Goal: Transaction & Acquisition: Purchase product/service

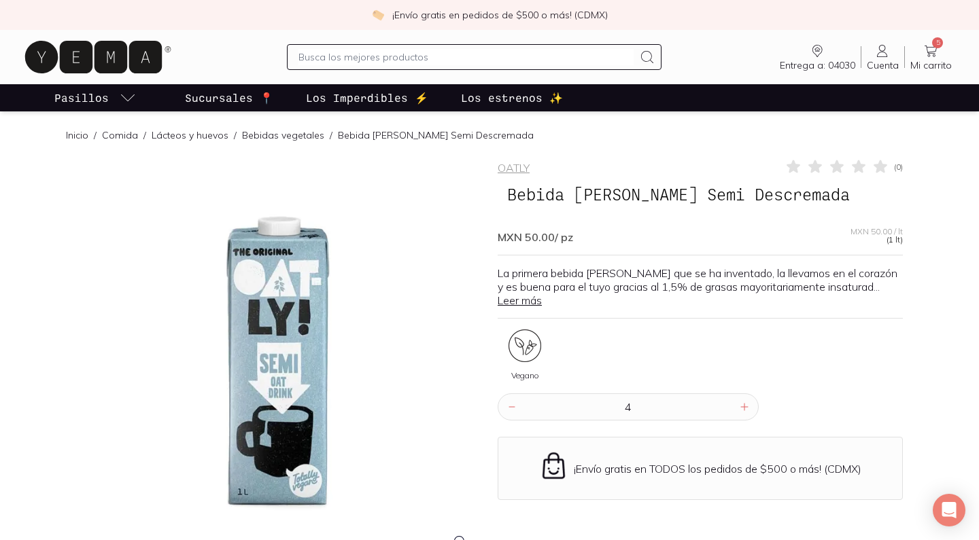
click at [934, 41] on span "5" at bounding box center [937, 42] width 11 height 11
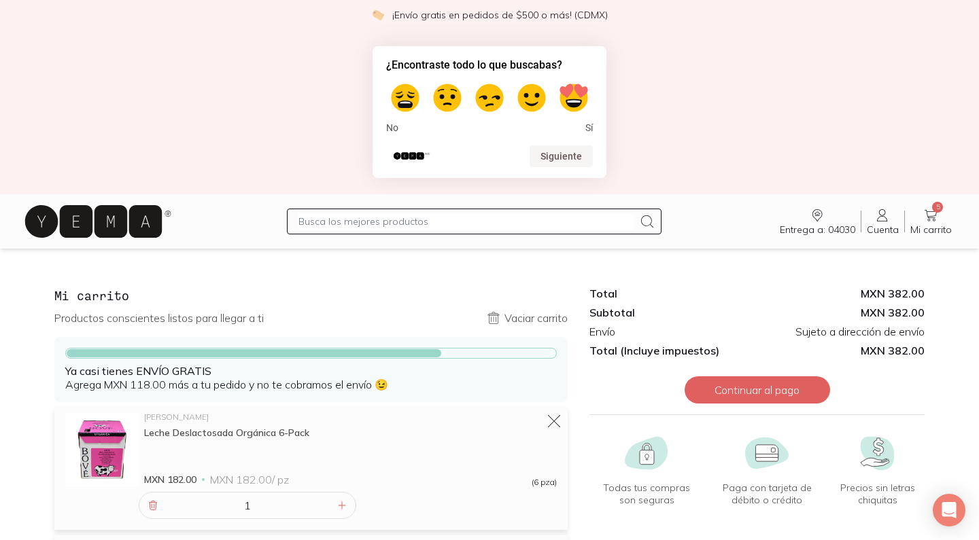
click at [103, 225] on icon at bounding box center [93, 221] width 137 height 33
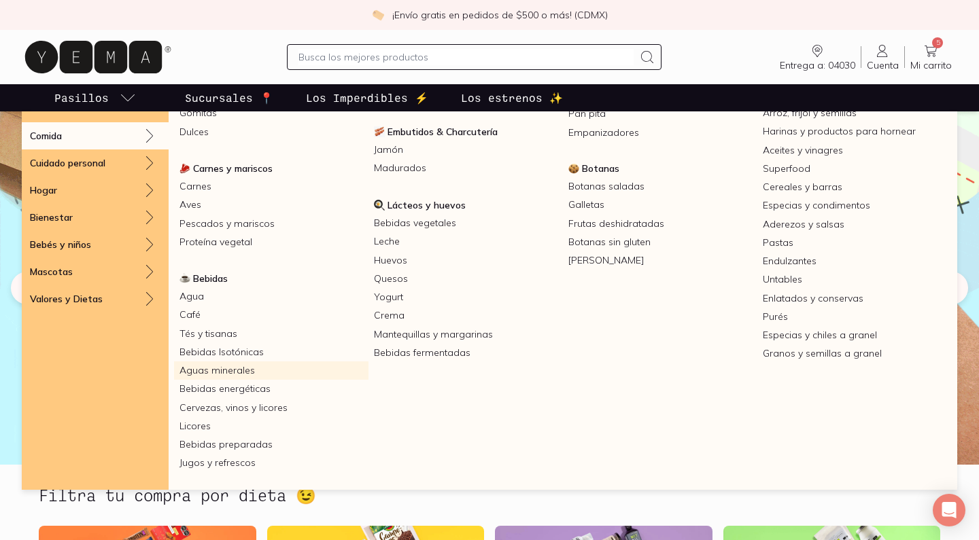
scroll to position [153, 0]
click at [214, 332] on link "Tés y tisanas" at bounding box center [271, 334] width 194 height 18
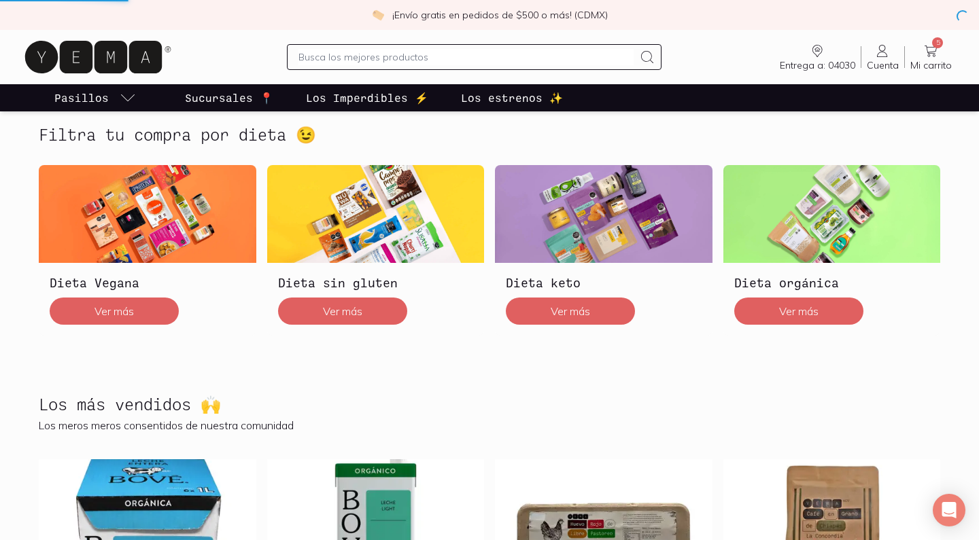
scroll to position [410, 0]
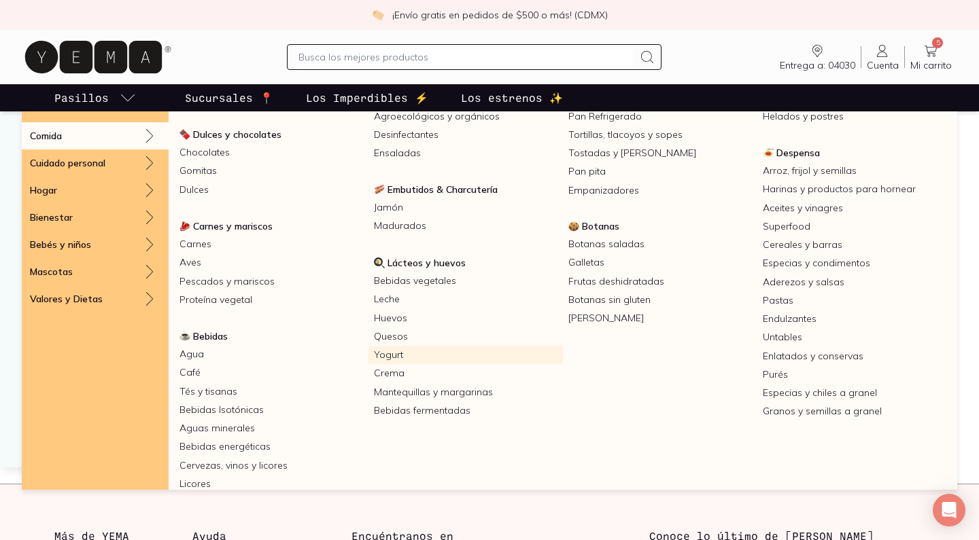
scroll to position [96, 0]
click at [436, 260] on span "Lácteos y huevos" at bounding box center [427, 262] width 78 height 12
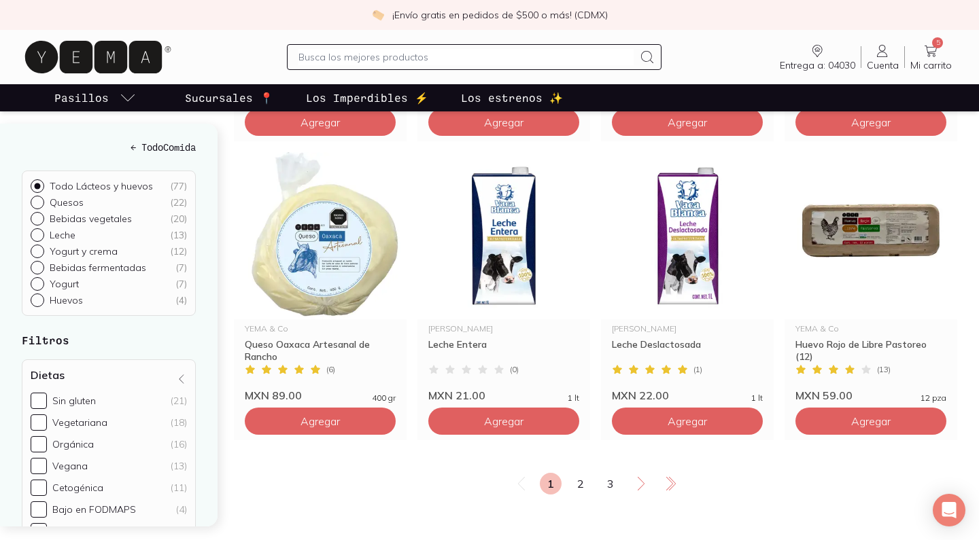
scroll to position [2270, 0]
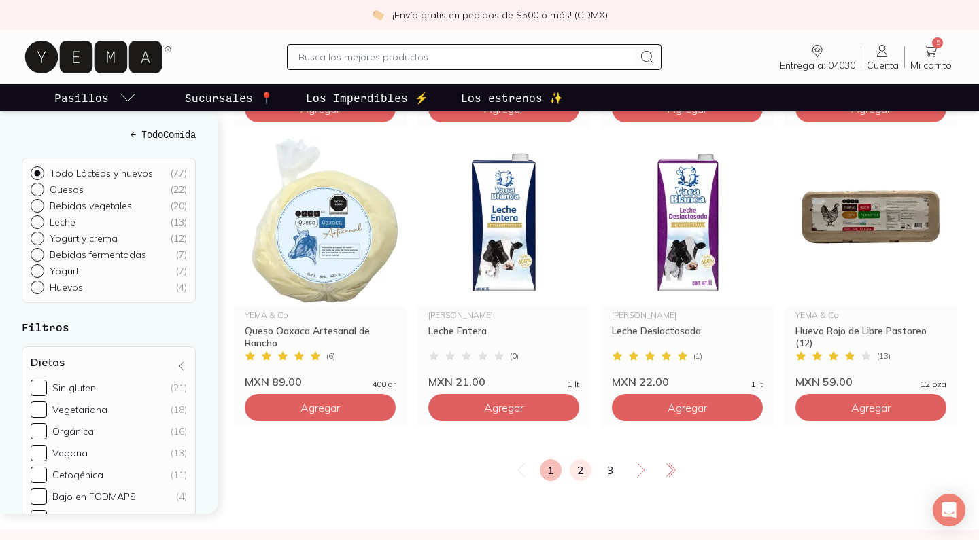
click at [579, 460] on link "2" at bounding box center [581, 471] width 22 height 22
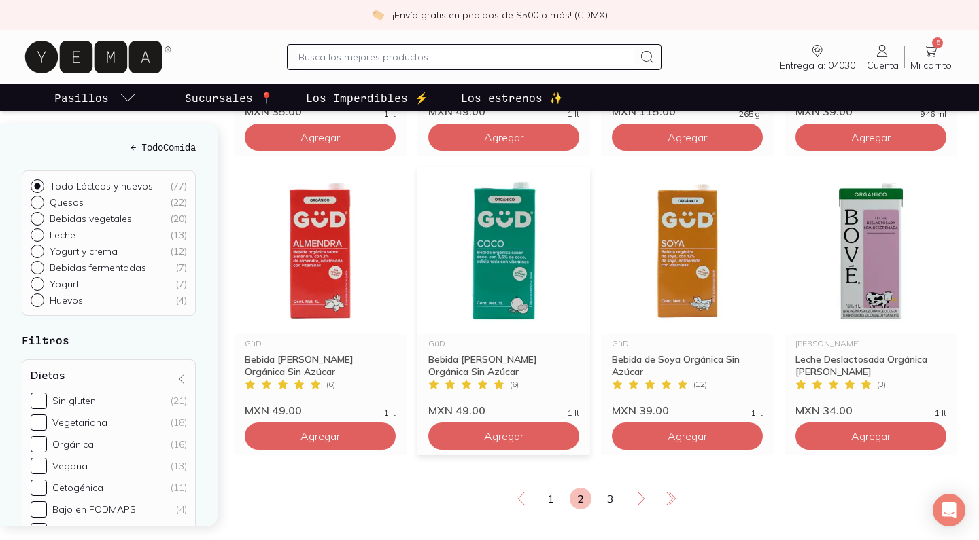
scroll to position [2294, 0]
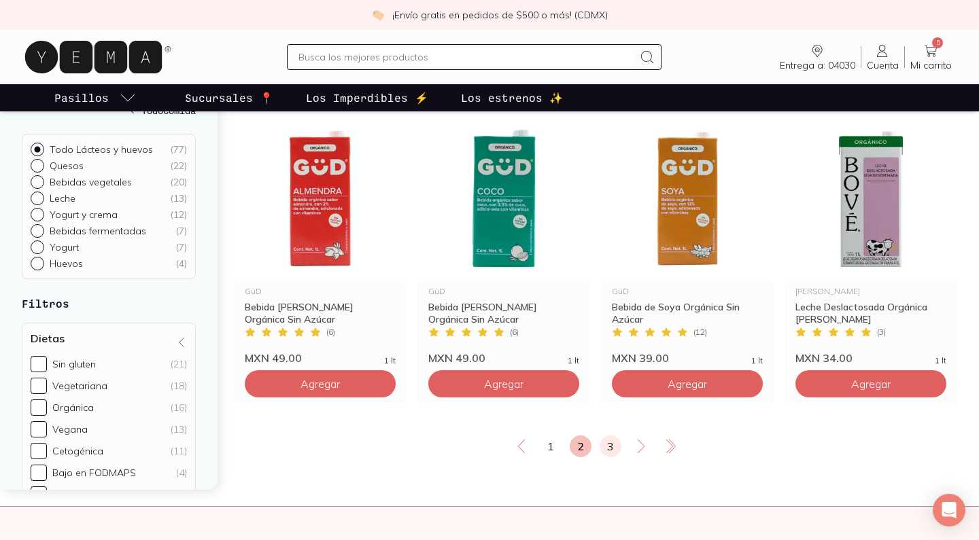
click at [610, 436] on link "3" at bounding box center [611, 447] width 22 height 22
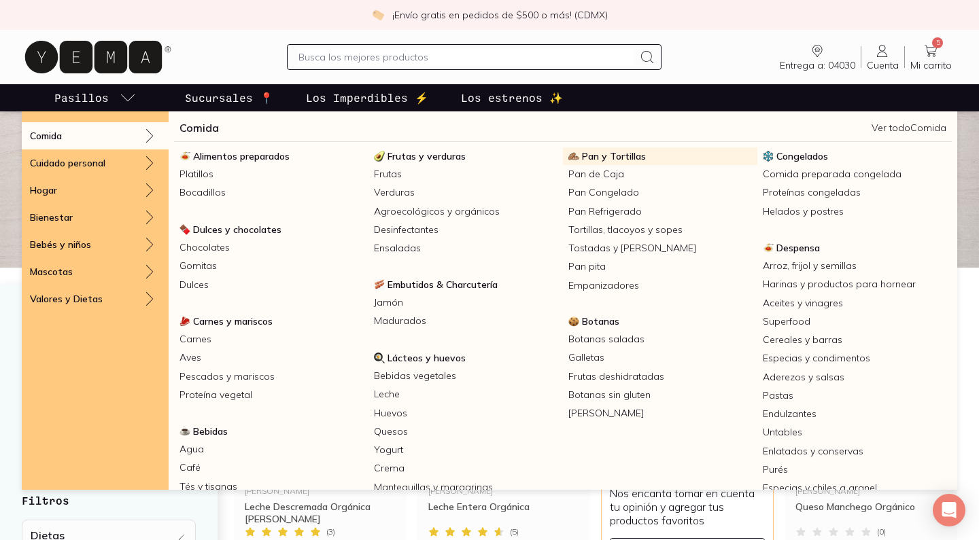
click at [613, 155] on span "Pan y Tortillas" at bounding box center [614, 156] width 64 height 12
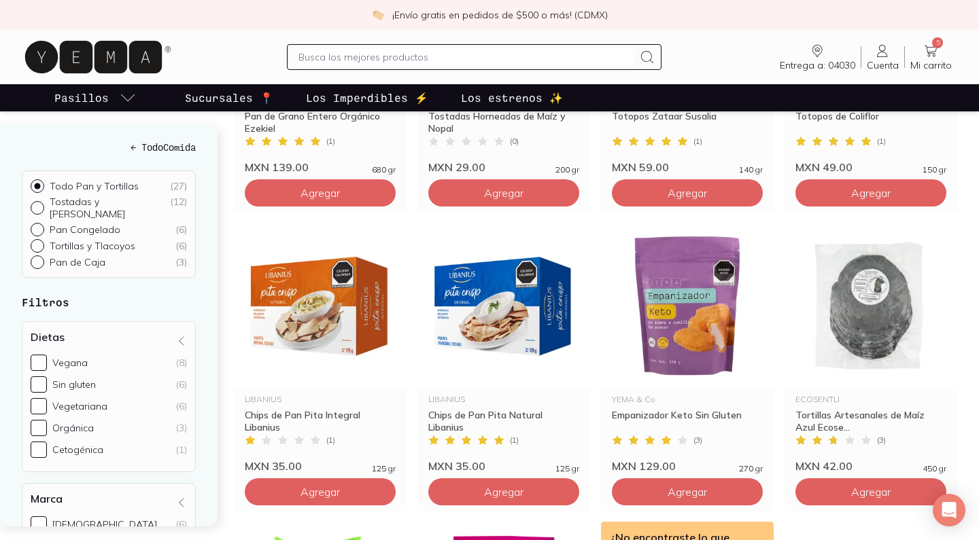
scroll to position [1338, 0]
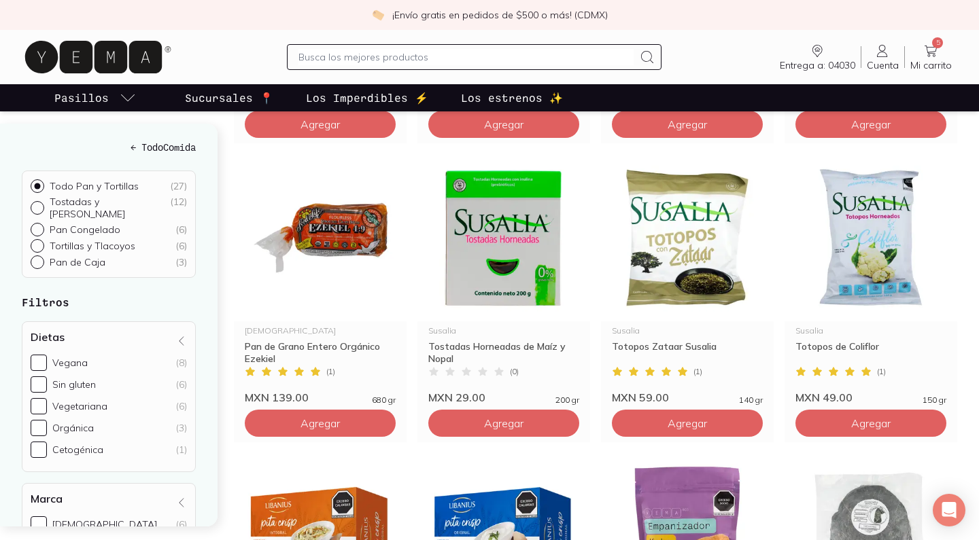
click at [121, 72] on icon at bounding box center [93, 57] width 137 height 33
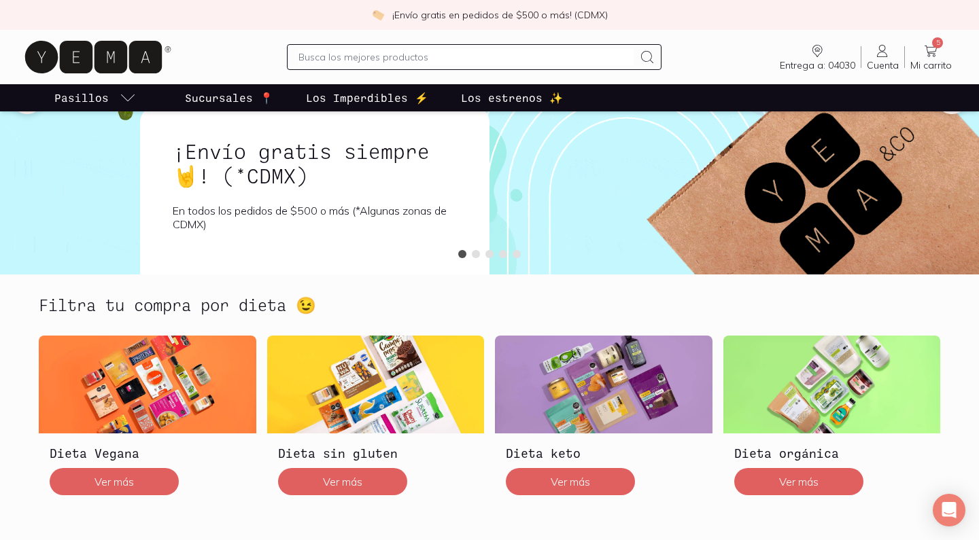
scroll to position [229, 0]
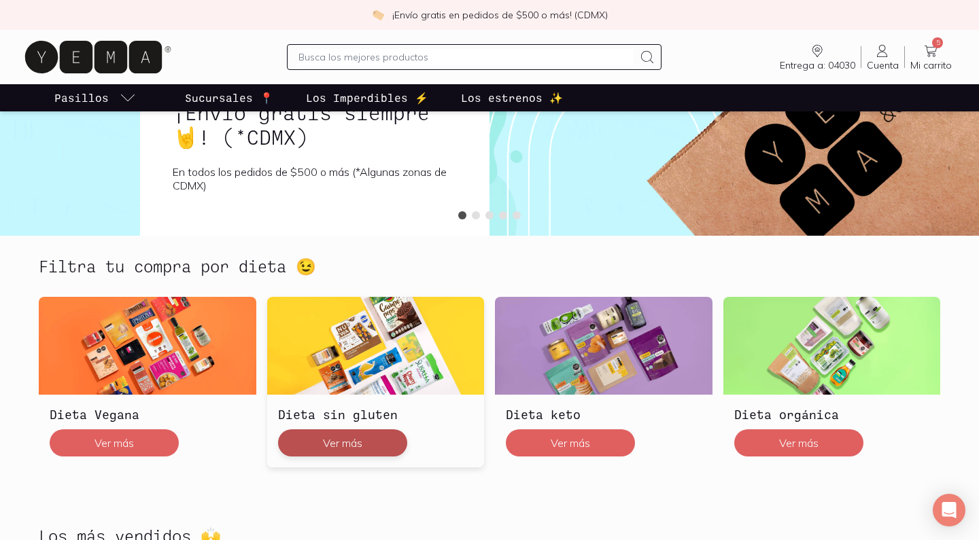
click at [311, 449] on button "Ver más" at bounding box center [342, 443] width 129 height 27
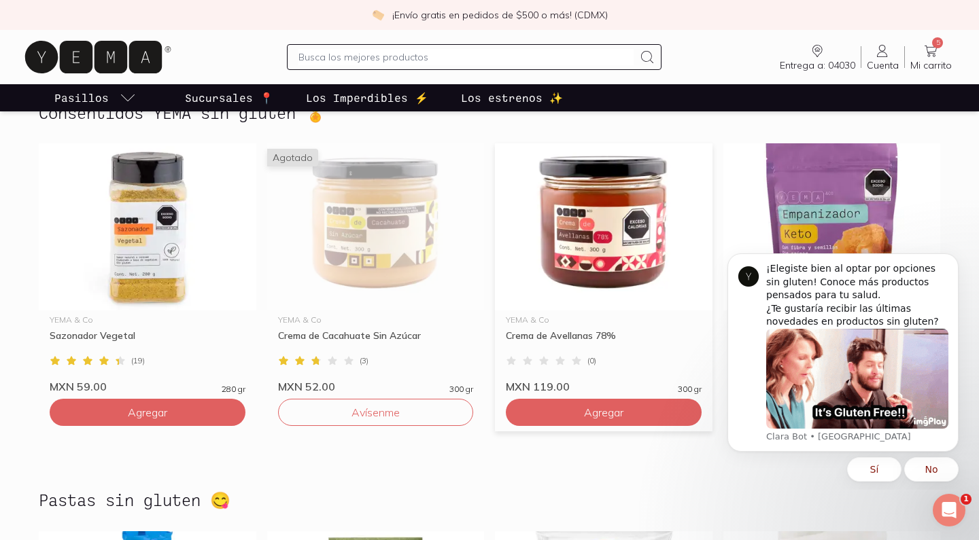
scroll to position [831, 0]
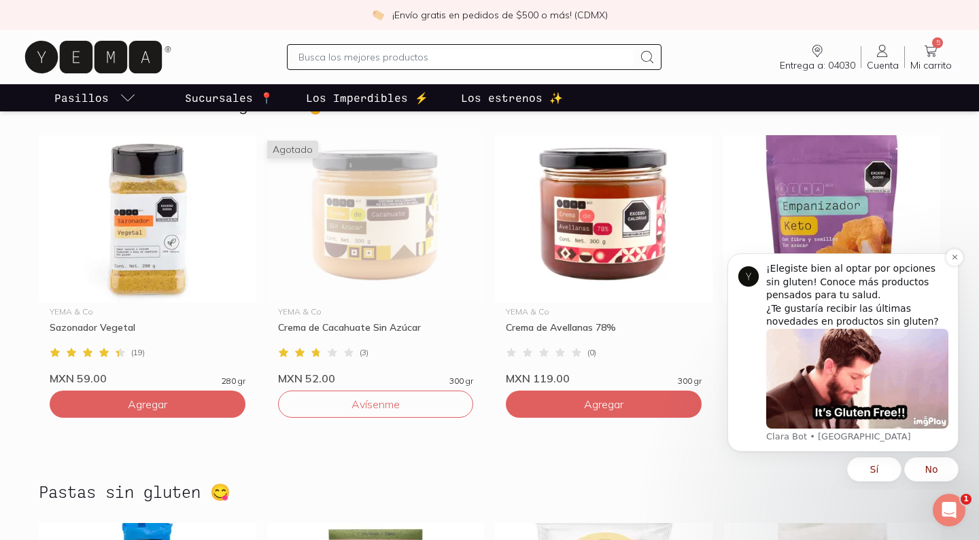
drag, startPoint x: 1464, startPoint y: 521, endPoint x: 751, endPoint y: 277, distance: 754.4
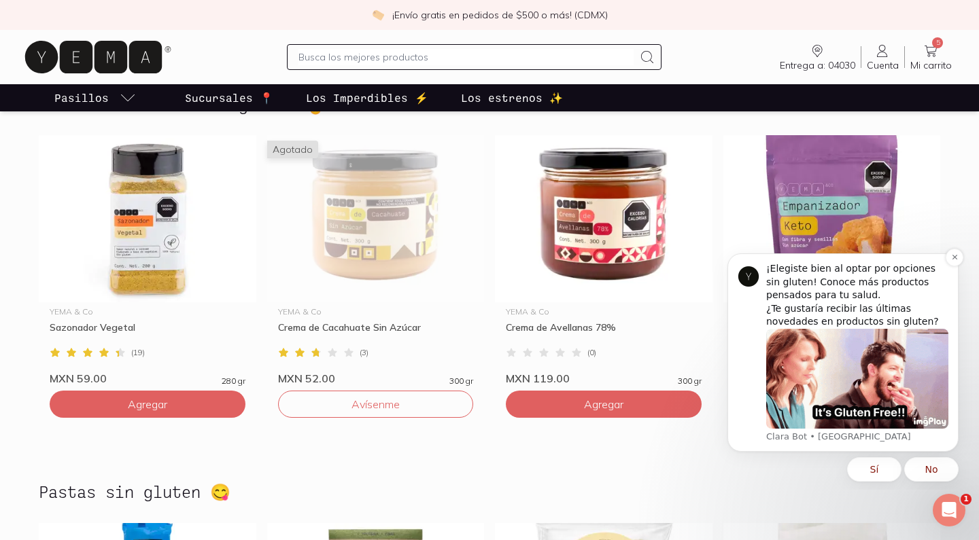
click at [751, 277] on img "message notification from Clara Bot, Ahora. ¡Elegiste bien al optar por opcione…" at bounding box center [749, 277] width 22 height 22
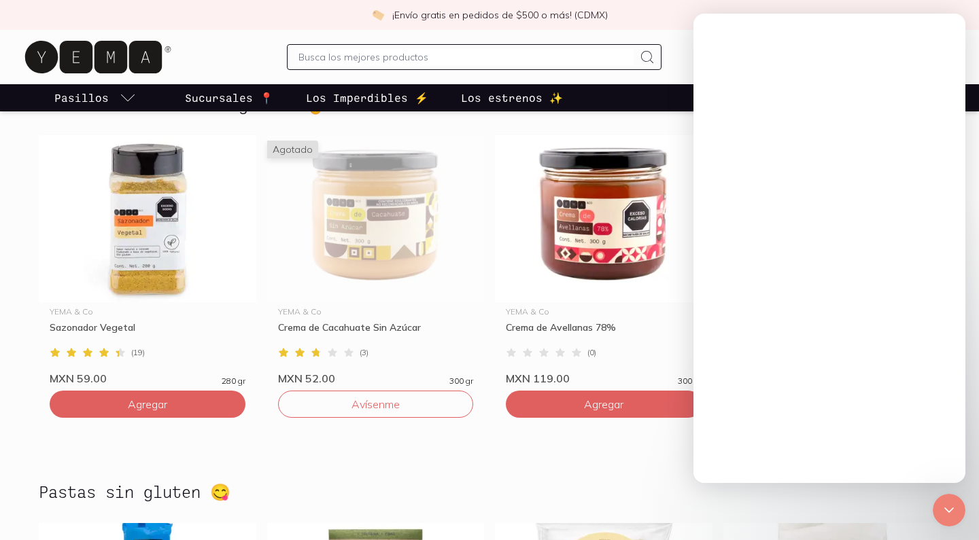
scroll to position [0, 0]
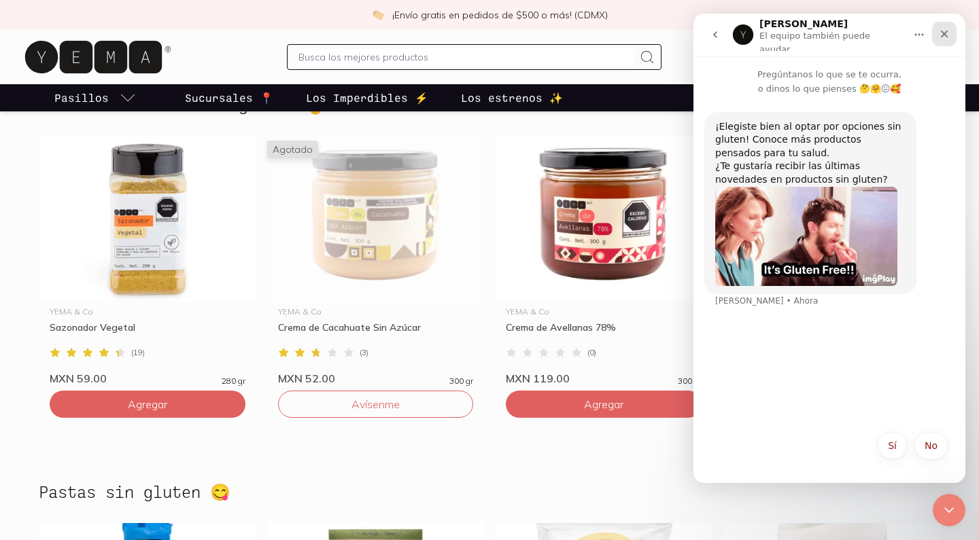
click at [950, 36] on div "Cerrar" at bounding box center [944, 34] width 24 height 24
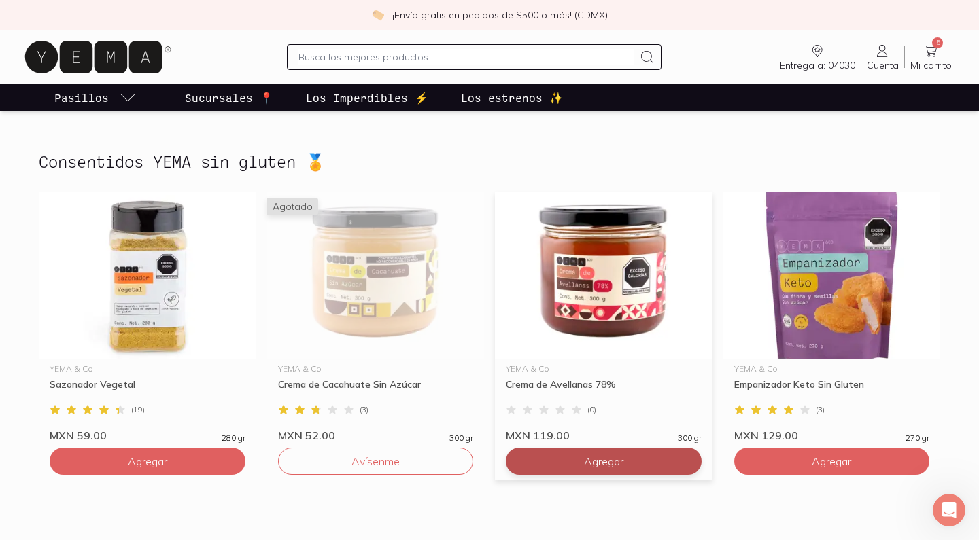
click at [621, 463] on span "Agregar" at bounding box center [603, 462] width 39 height 14
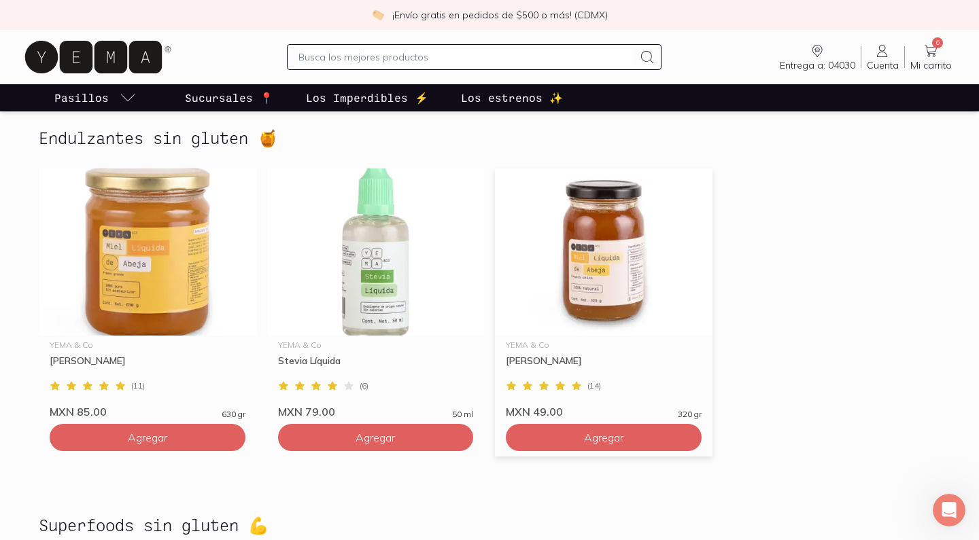
scroll to position [2350, 0]
click at [937, 51] on icon at bounding box center [931, 52] width 12 height 12
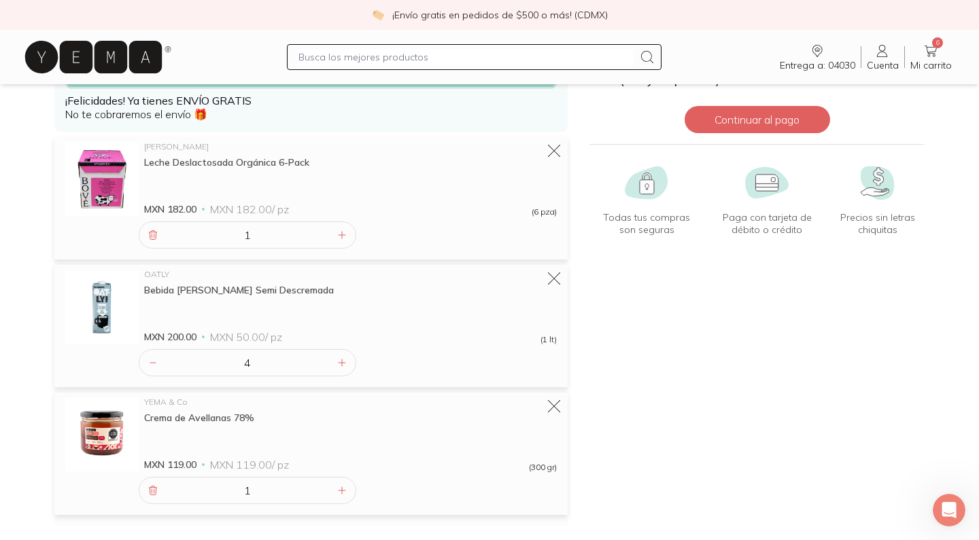
scroll to position [105, 0]
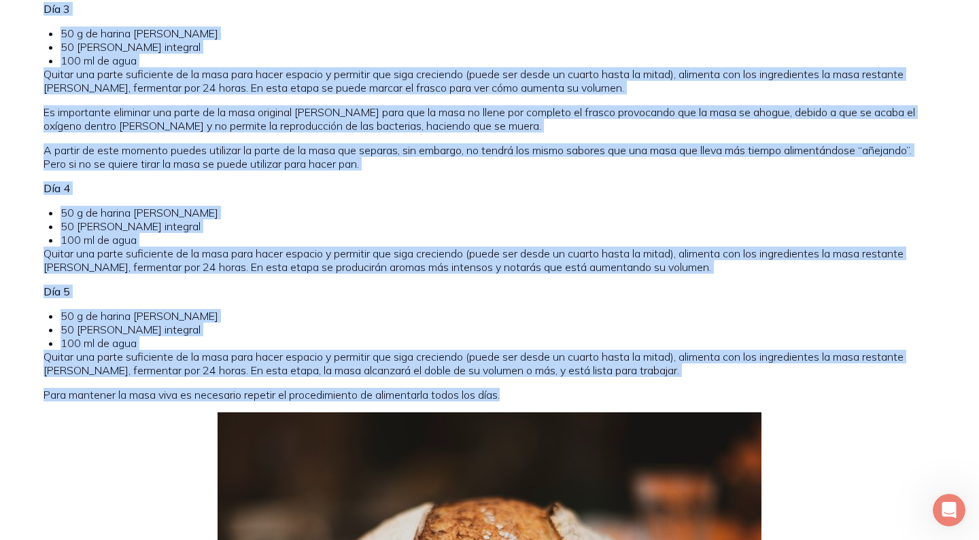
scroll to position [1526, 0]
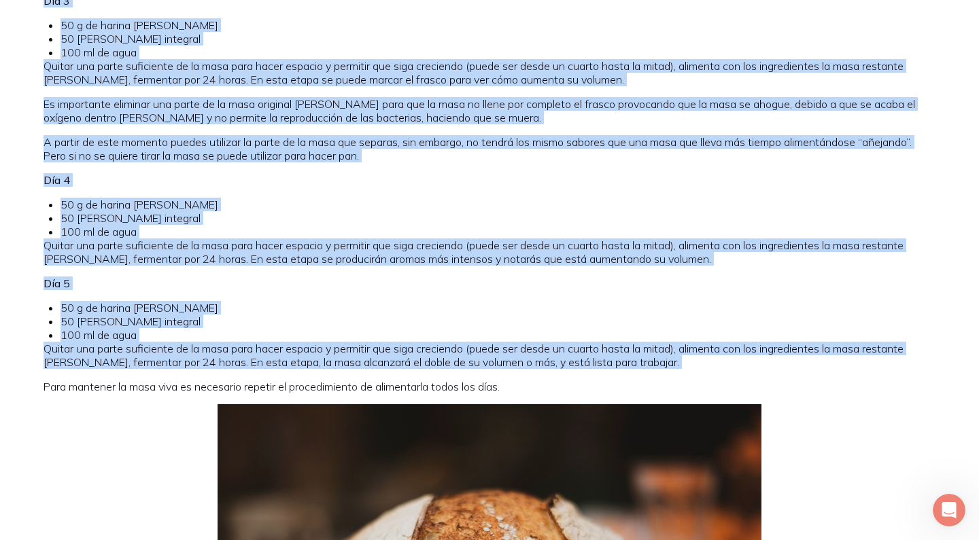
drag, startPoint x: 42, startPoint y: 41, endPoint x: 600, endPoint y: 376, distance: 650.1
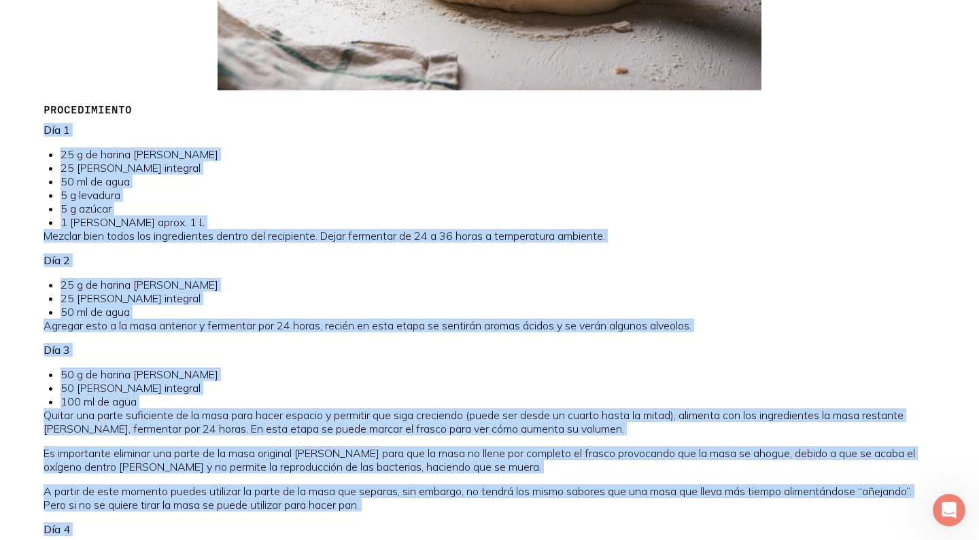
scroll to position [1135, 0]
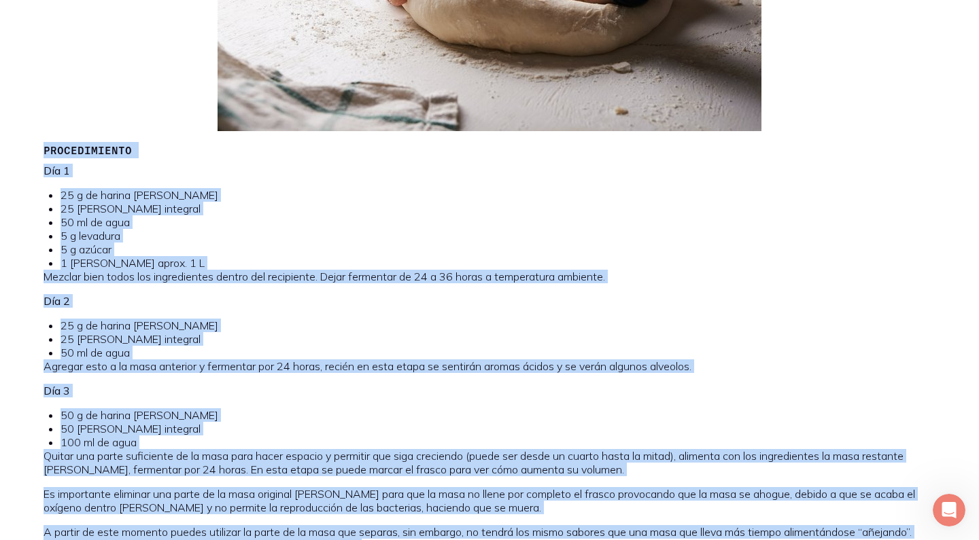
drag, startPoint x: 505, startPoint y: 153, endPoint x: 46, endPoint y: 148, distance: 459.6
click at [46, 148] on div "La masa madre es un fermento o levadura natural que se utiliza como iniciador e…" at bounding box center [490, 182] width 892 height 1952
copy div "PROCEDIMIENTO Día 1 25 g de harina de trigo 25 g centeno integral 50 ml de agua…"
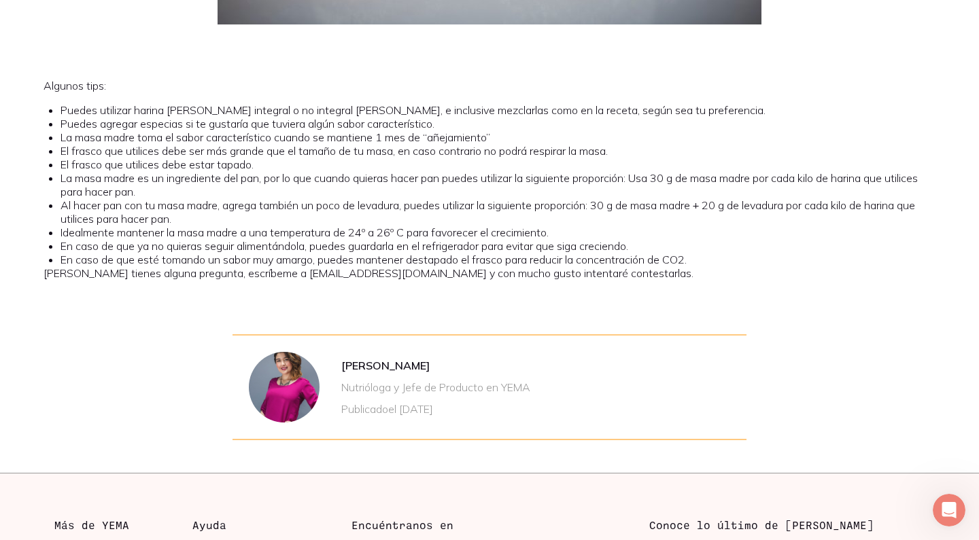
scroll to position [2290, 0]
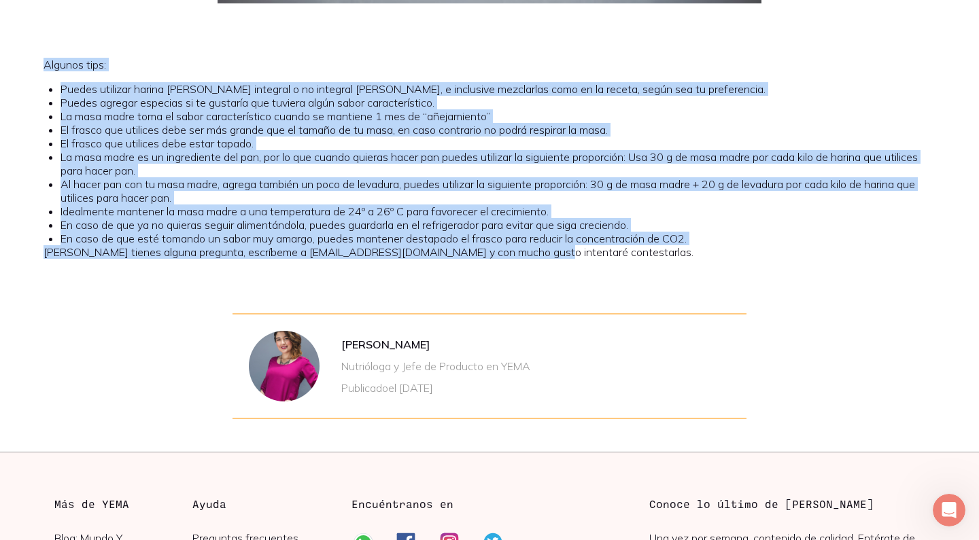
drag, startPoint x: 44, startPoint y: 63, endPoint x: 651, endPoint y: 264, distance: 639.6
click at [651, 264] on div "Algunos tips: Puedes utilizar harina de trigo integral o no integral o de cente…" at bounding box center [489, 164] width 935 height 212
copy div "Algunos tips: Puedes utilizar harina de trigo integral o no integral o de cente…"
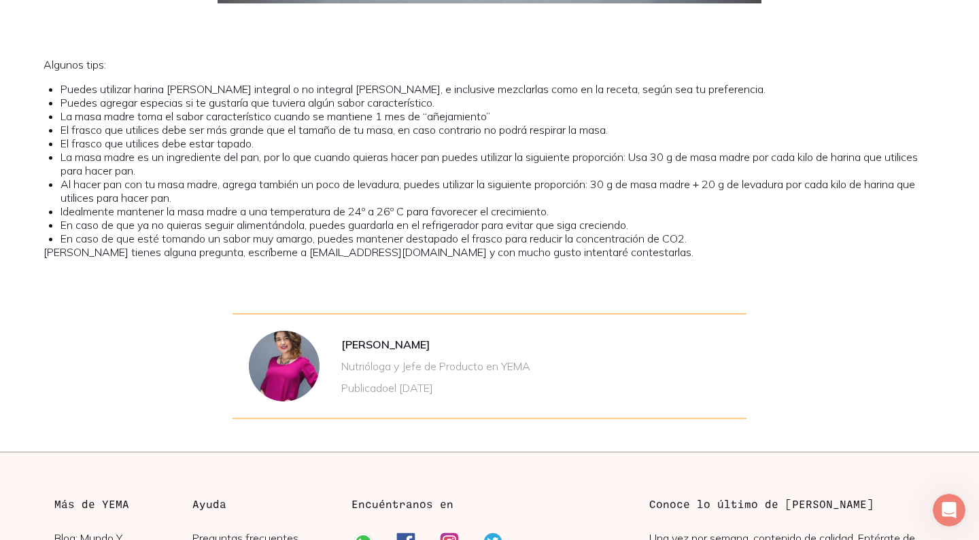
click at [333, 209] on li "Idealmente mantener la masa madre a una temperatura de 24º a 26º C para favorec…" at bounding box center [498, 212] width 875 height 14
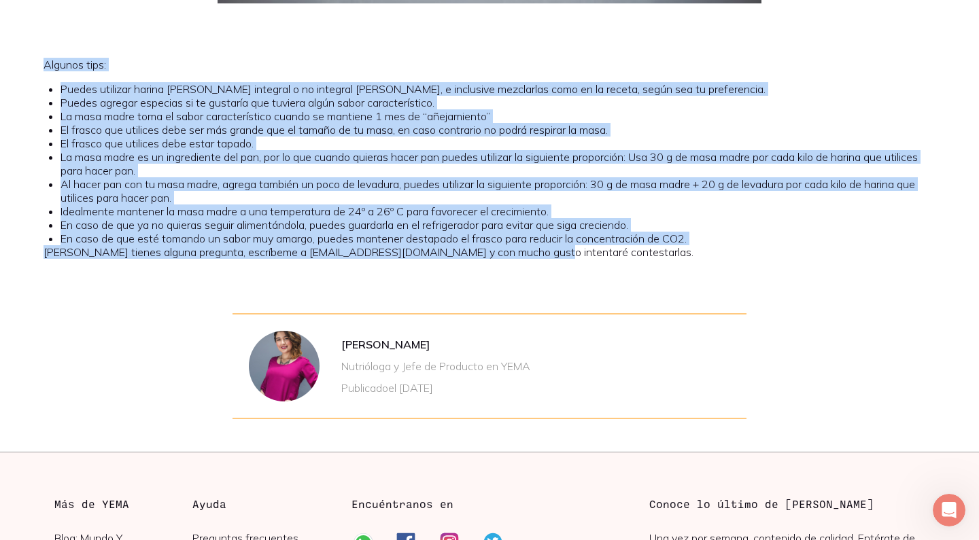
drag, startPoint x: 546, startPoint y: 257, endPoint x: 34, endPoint y: 67, distance: 546.2
click at [34, 67] on div "Algunos tips: Puedes utilizar harina de trigo integral o no integral o de cente…" at bounding box center [489, 164] width 935 height 212
copy div "Algunos tips: Puedes utilizar harina de trigo integral o no integral o de cente…"
